Goal: Task Accomplishment & Management: Complete application form

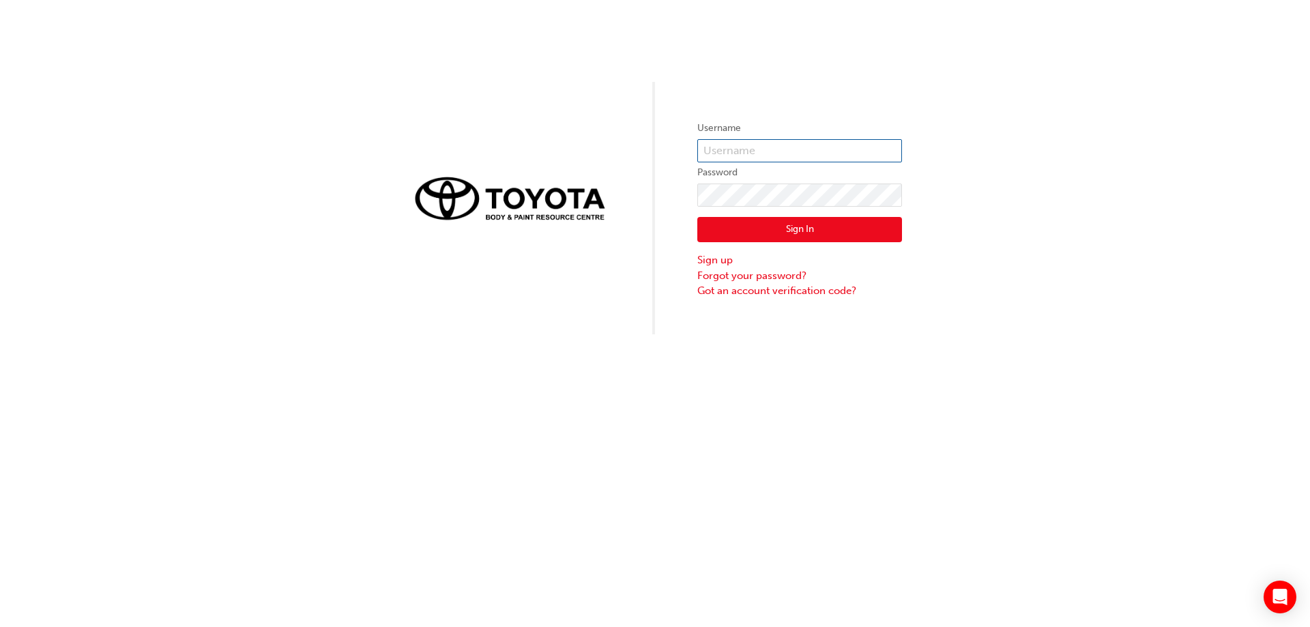
click at [855, 140] on input "text" at bounding box center [799, 150] width 205 height 23
type input "[PERSON_NAME].singh4"
click button "Sign In" at bounding box center [799, 230] width 205 height 26
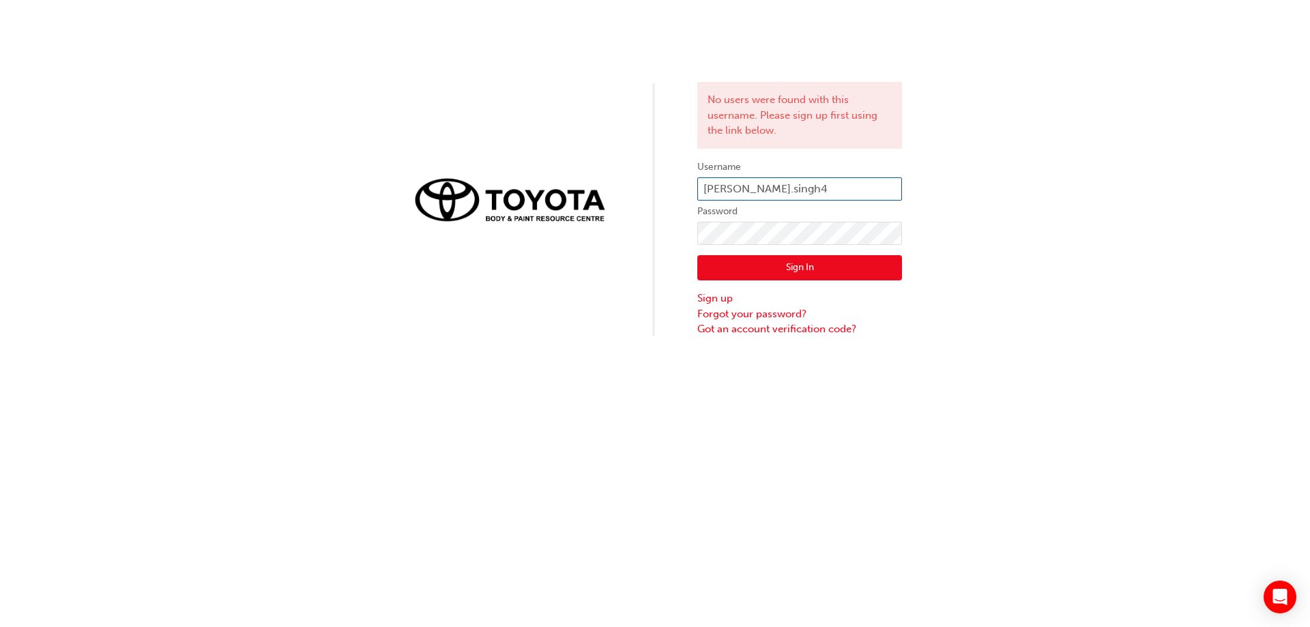
click at [799, 192] on input "[PERSON_NAME].singh4" at bounding box center [799, 188] width 205 height 23
type input "[PERSON_NAME].singh5"
click at [810, 270] on button "Sign In" at bounding box center [799, 268] width 205 height 26
click at [807, 270] on button "Sign In" at bounding box center [799, 268] width 205 height 26
click at [868, 274] on button "Sign In" at bounding box center [799, 268] width 205 height 26
